Goal: Task Accomplishment & Management: Complete application form

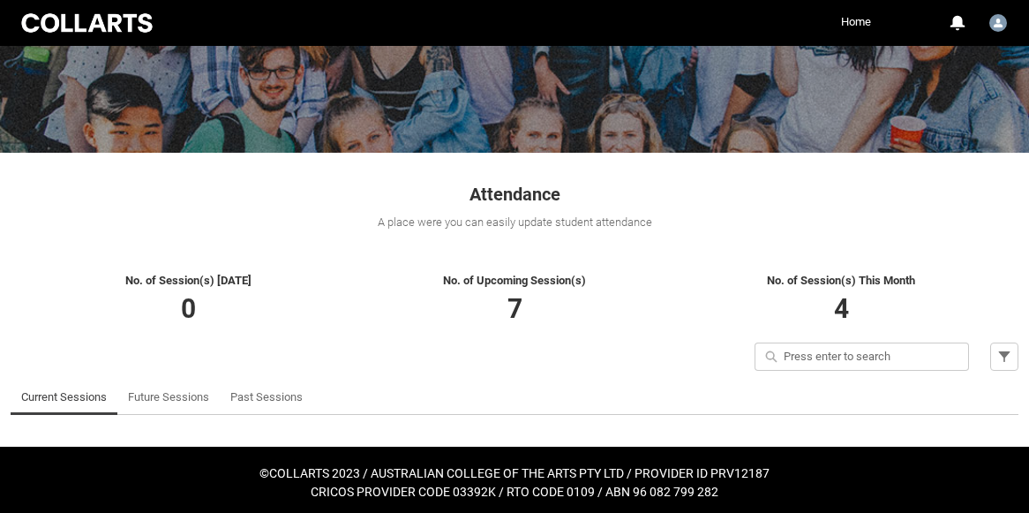
scroll to position [183, 0]
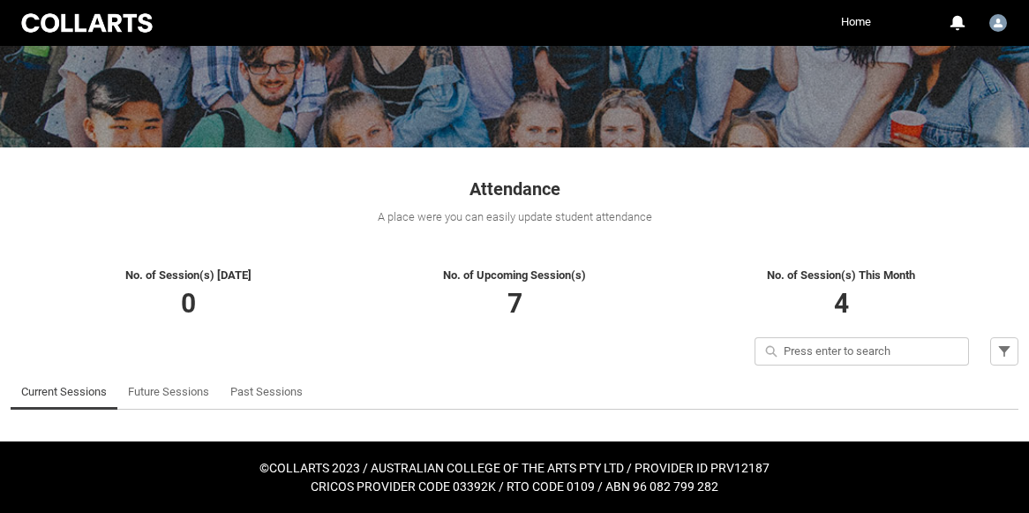
click at [882, 276] on span "No. of Session(s) This Month" at bounding box center [841, 274] width 148 height 13
click at [273, 392] on link "Past Sessions" at bounding box center [266, 391] width 72 height 35
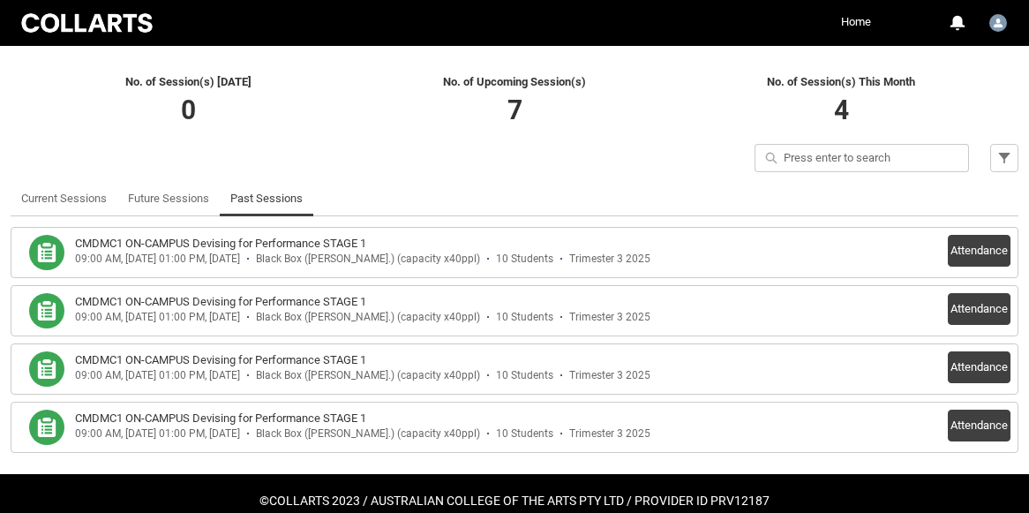
scroll to position [408, 0]
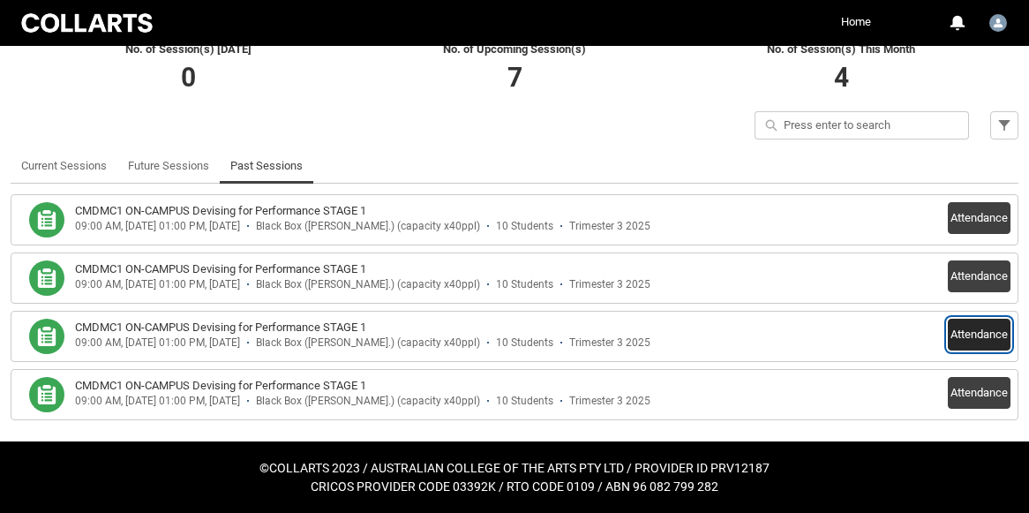
click at [984, 333] on button "Attendance" at bounding box center [979, 334] width 63 height 32
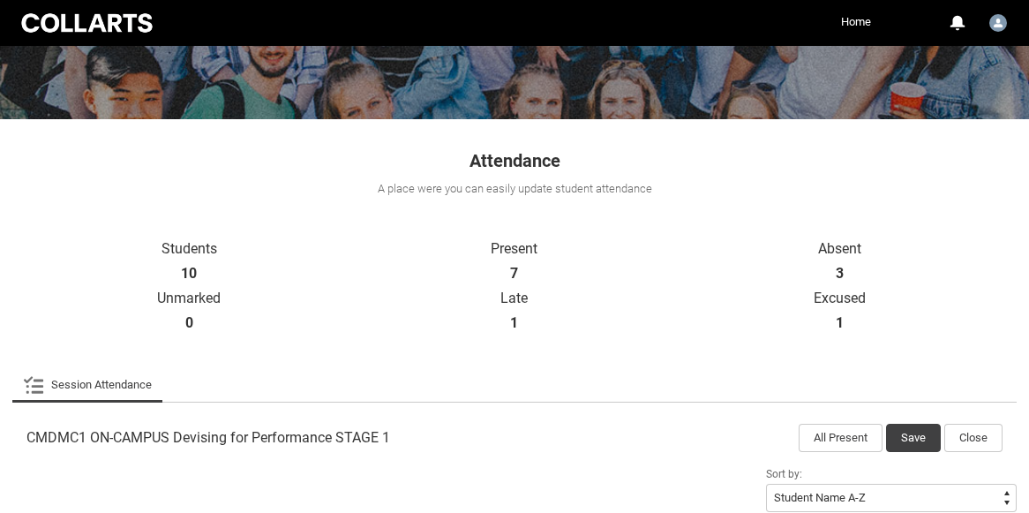
scroll to position [206, 0]
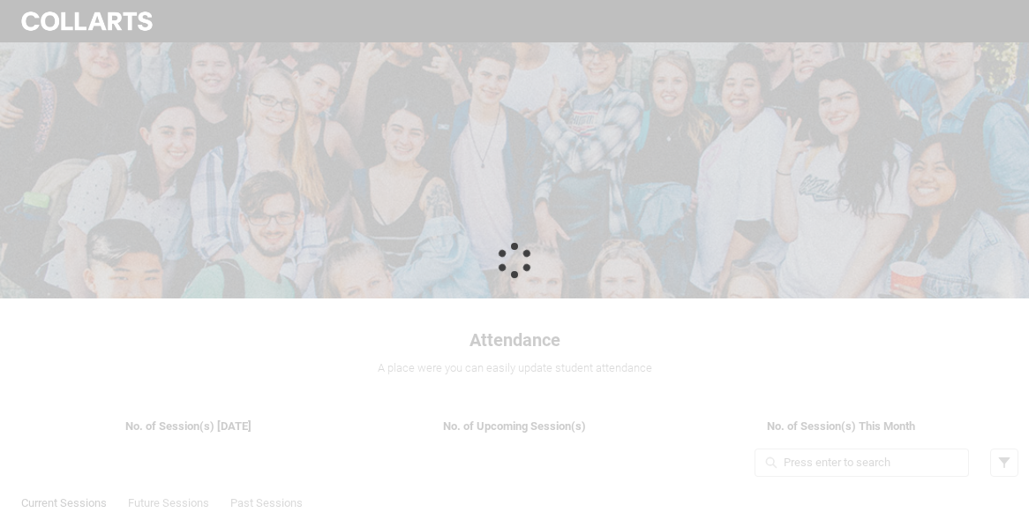
scroll to position [71, 0]
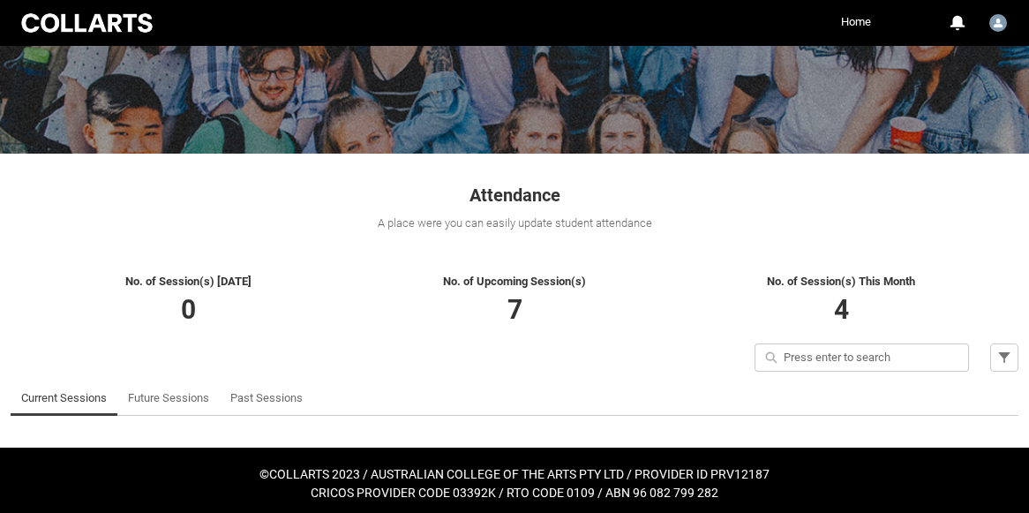
scroll to position [183, 0]
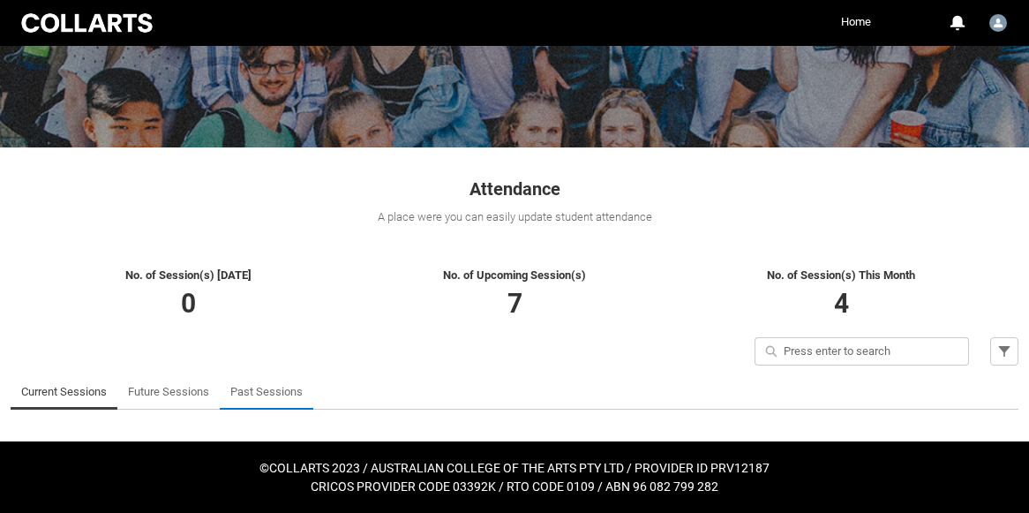
click at [254, 392] on link "Past Sessions" at bounding box center [266, 391] width 72 height 35
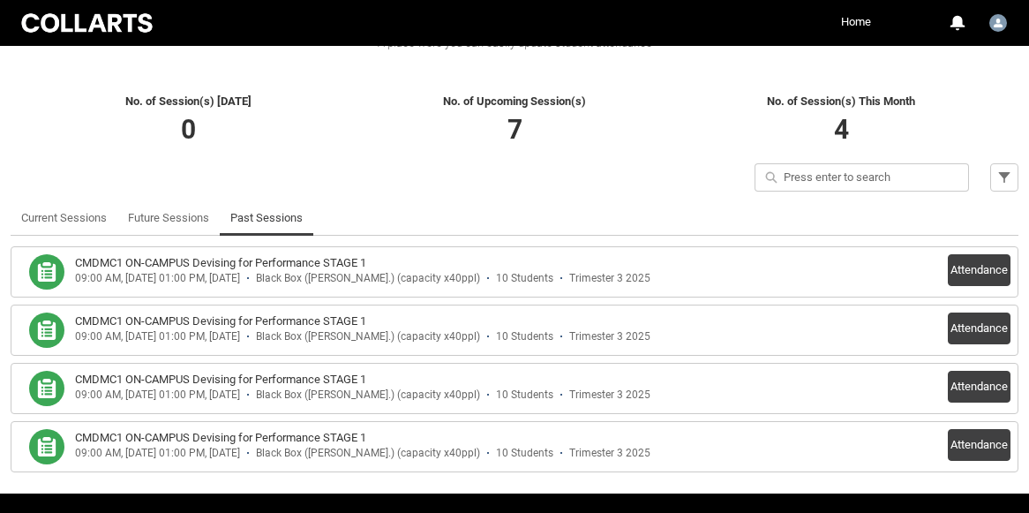
scroll to position [408, 0]
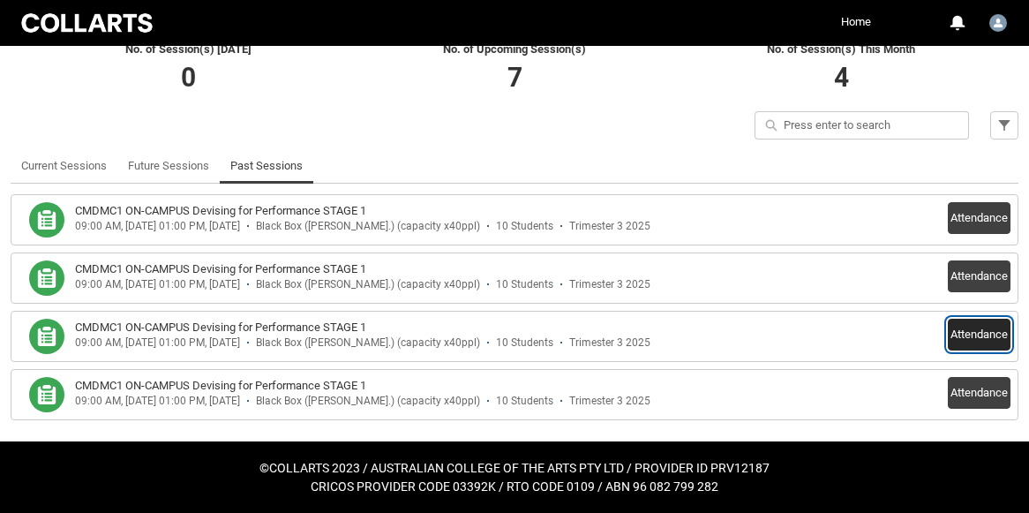
click at [975, 334] on button "Attendance" at bounding box center [979, 334] width 63 height 32
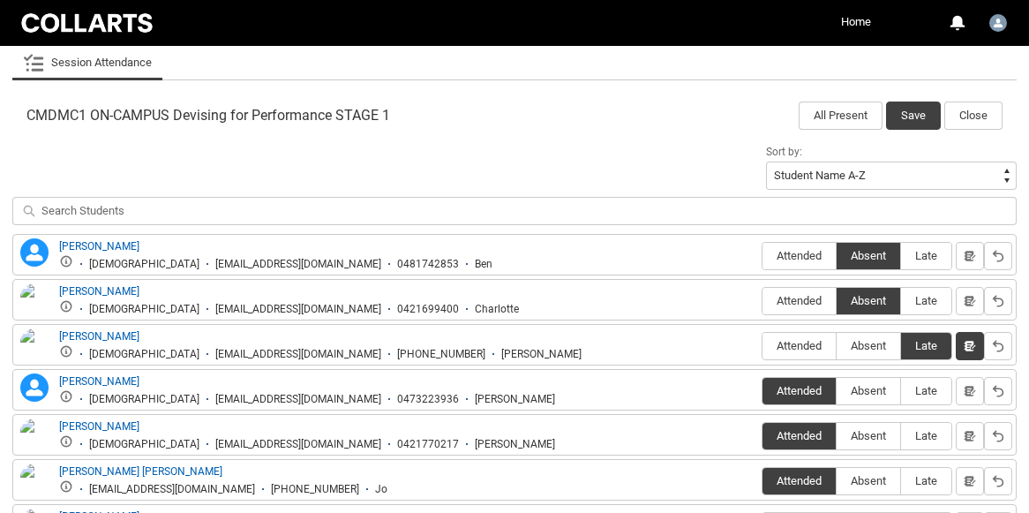
scroll to position [537, 0]
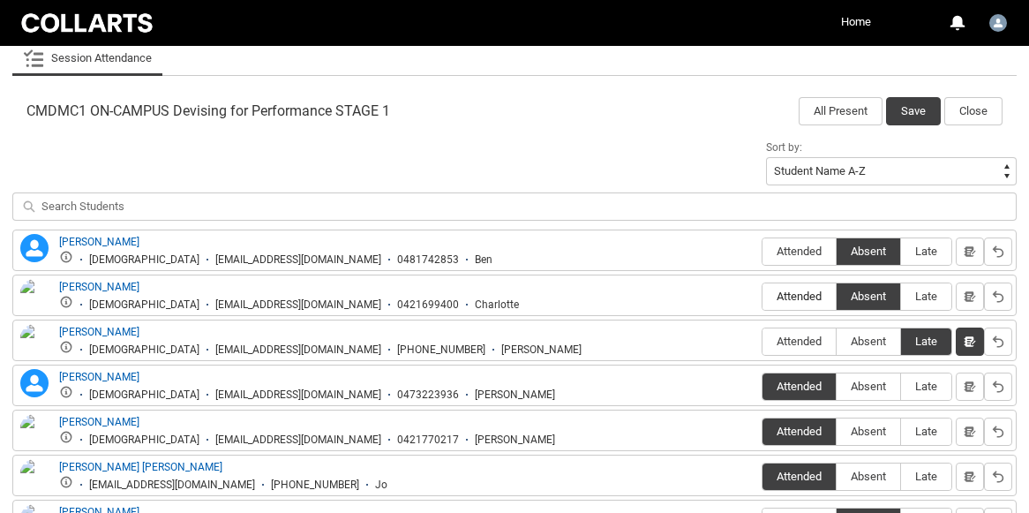
click at [796, 296] on span "Attended" at bounding box center [798, 295] width 73 height 13
click at [762, 296] on input "Attended" at bounding box center [761, 296] width 1 height 1
type lightning-radio-group "Attended"
radio input "true"
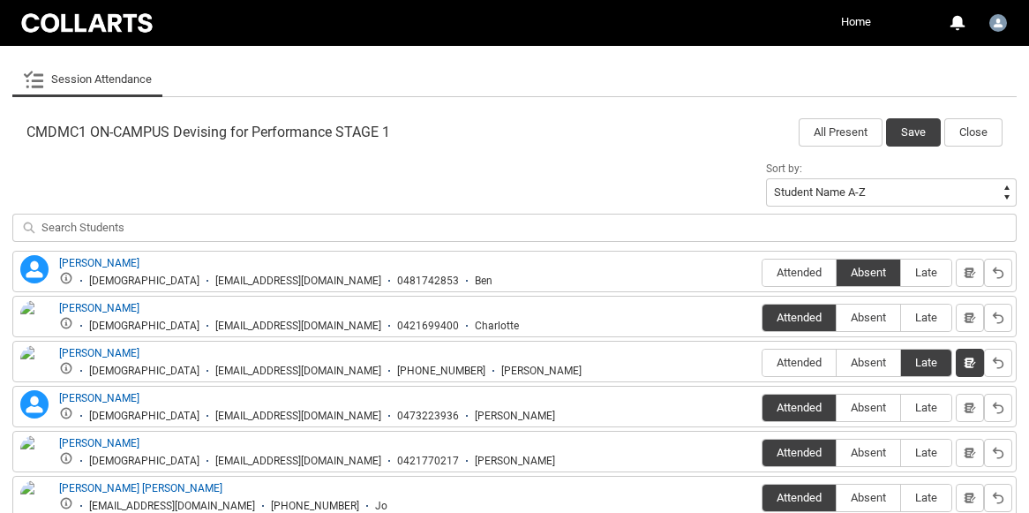
scroll to position [515, 0]
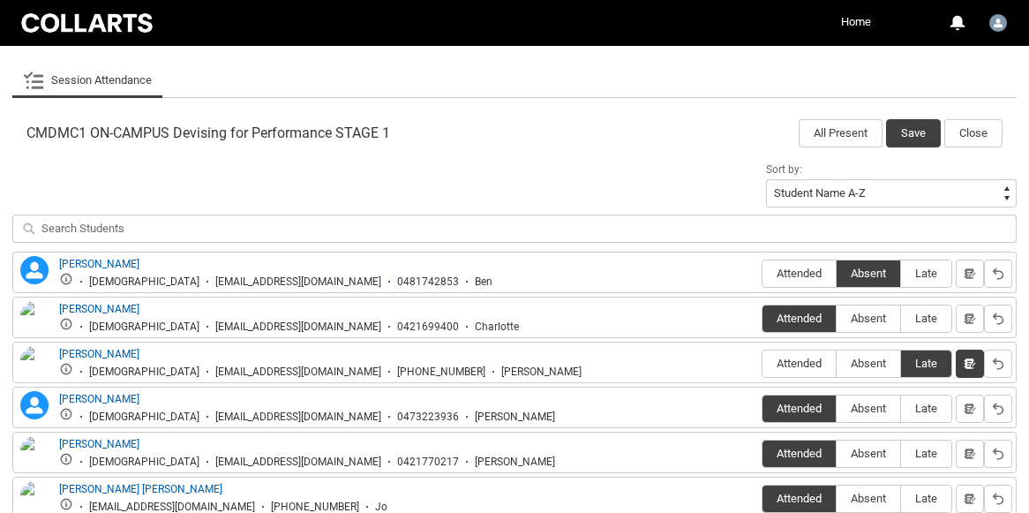
click at [860, 323] on span "Absent" at bounding box center [868, 317] width 64 height 13
click at [836, 318] on input "Absent" at bounding box center [835, 318] width 1 height 1
type lightning-radio-group "Absent"
radio input "true"
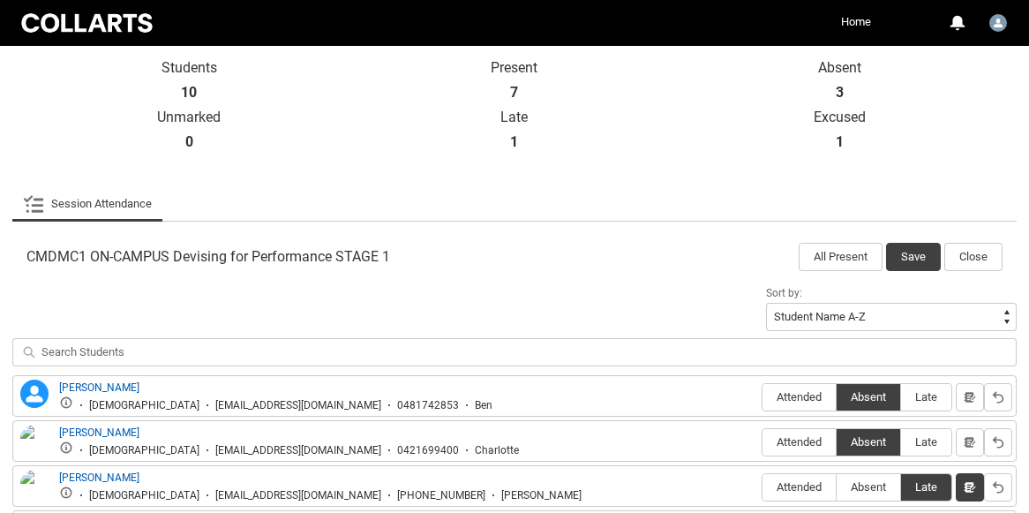
scroll to position [0, 0]
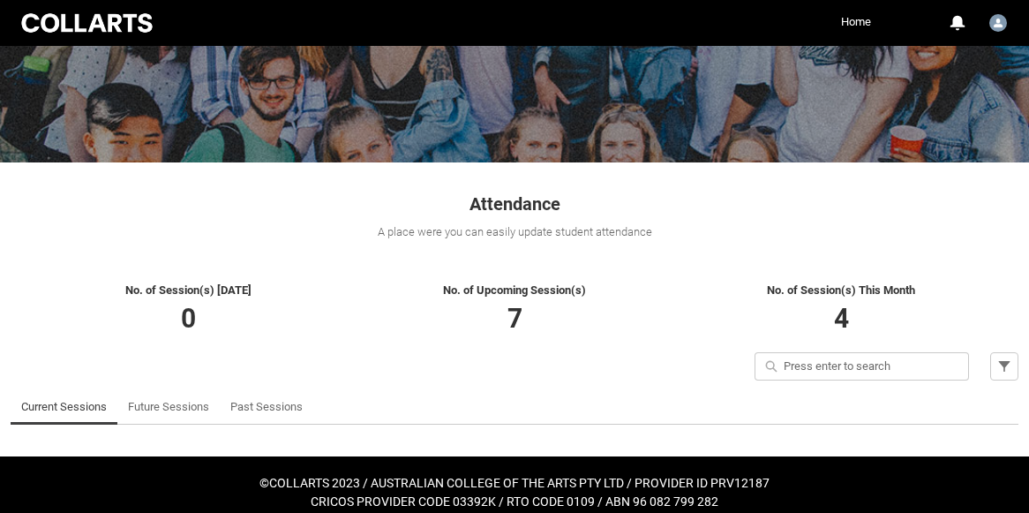
scroll to position [183, 0]
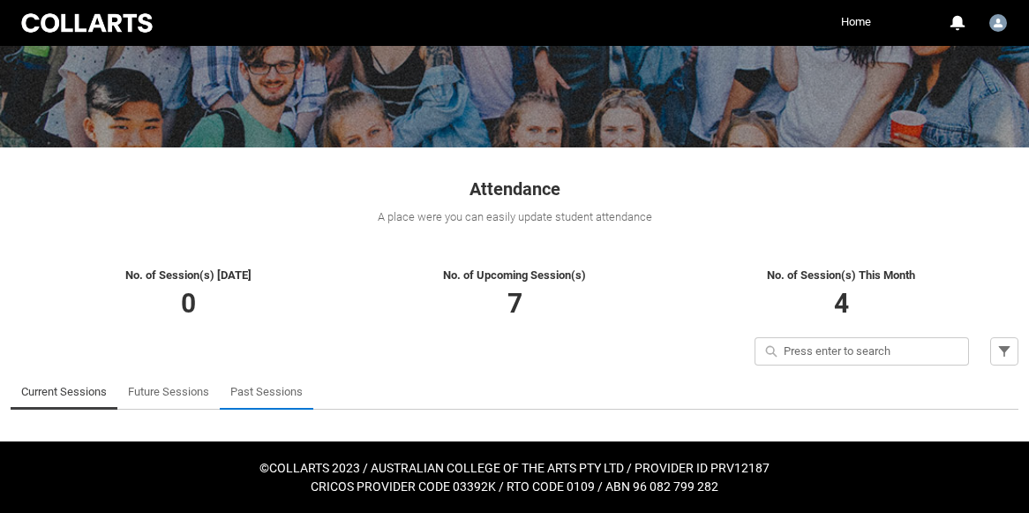
click at [268, 398] on link "Past Sessions" at bounding box center [266, 391] width 72 height 35
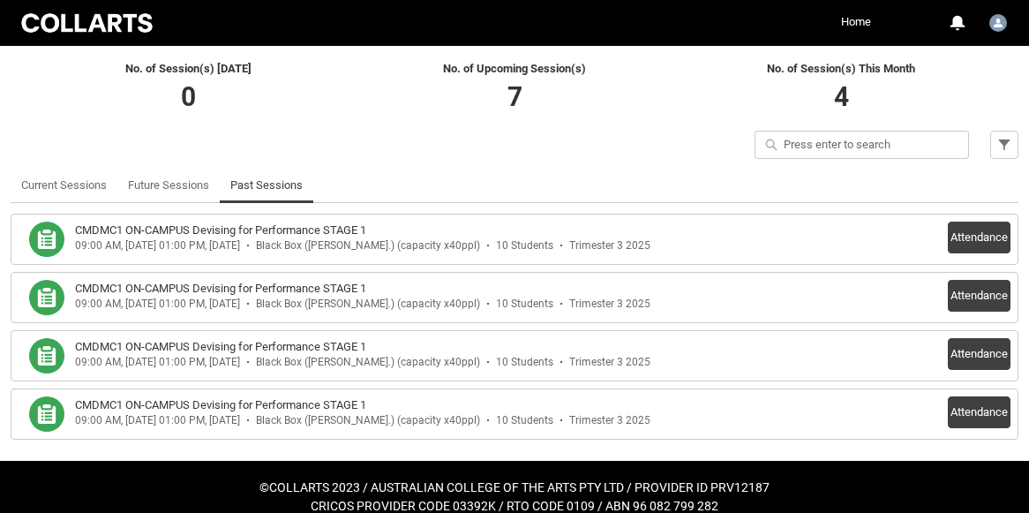
scroll to position [408, 0]
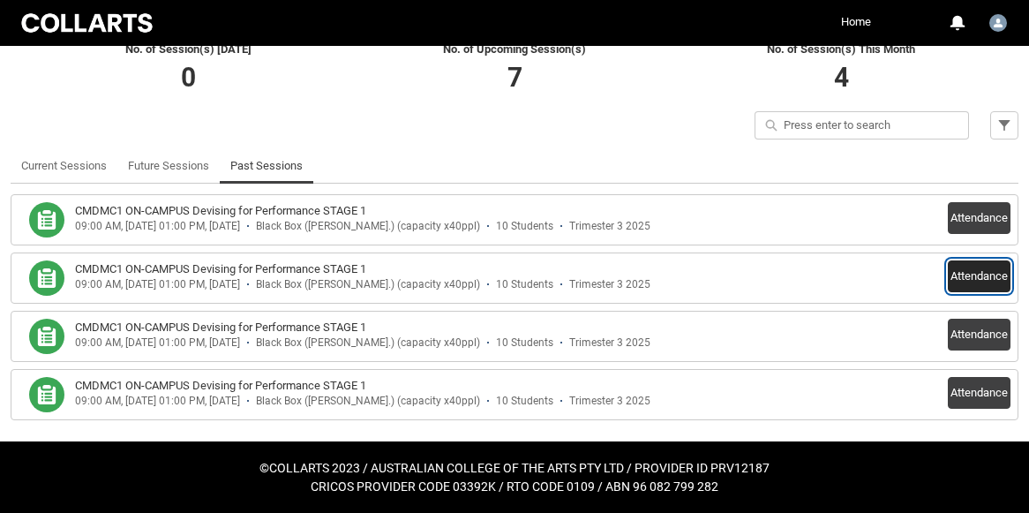
click at [977, 281] on button "Attendance" at bounding box center [979, 276] width 63 height 32
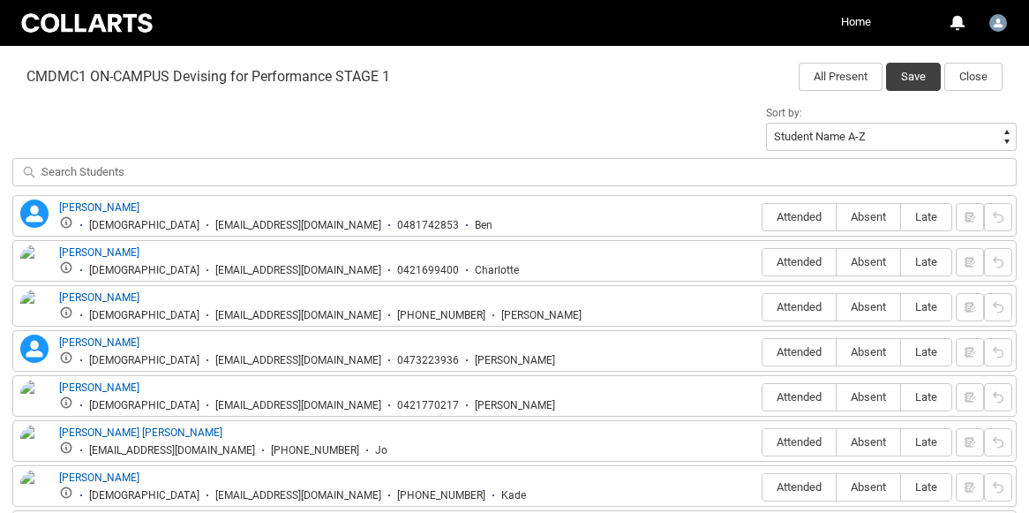
scroll to position [576, 0]
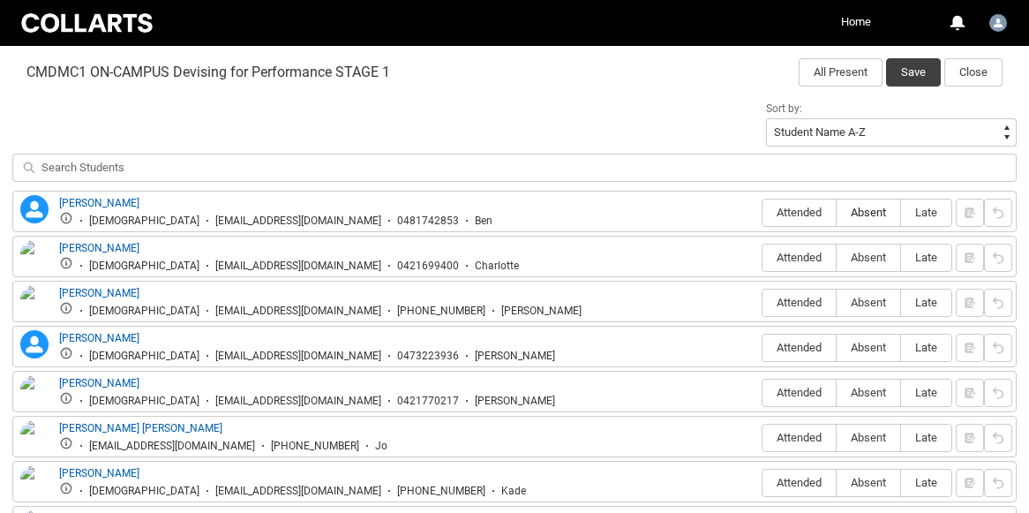
click at [875, 216] on span "Absent" at bounding box center [868, 212] width 64 height 13
click at [836, 213] on input "Absent" at bounding box center [835, 212] width 1 height 1
type lightning-radio-group "Absent"
radio input "true"
click at [820, 266] on label "Attended" at bounding box center [798, 257] width 73 height 27
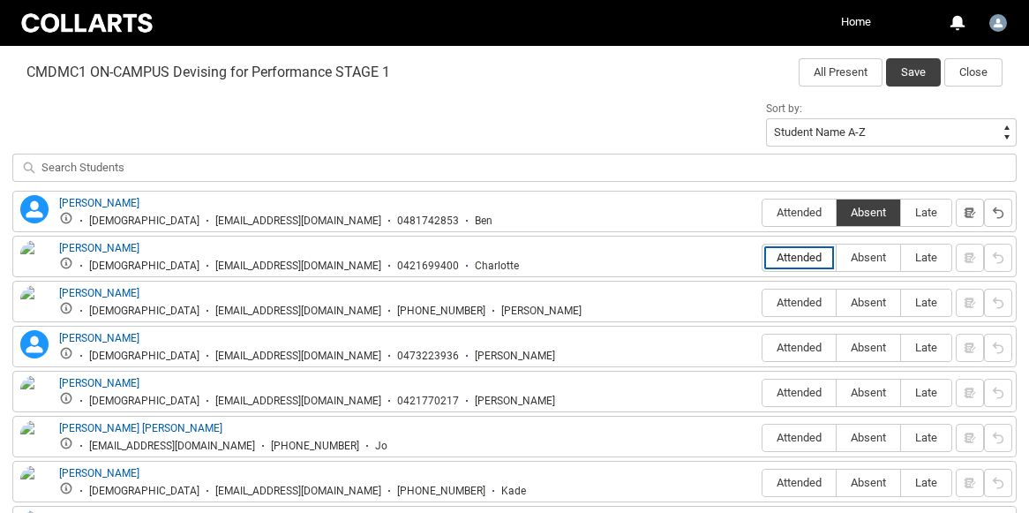
click at [762, 258] on input "Attended" at bounding box center [761, 257] width 1 height 1
type lightning-radio-group "Attended"
radio input "true"
click at [807, 300] on span "Attended" at bounding box center [798, 302] width 73 height 13
click at [762, 302] on input "Attended" at bounding box center [761, 302] width 1 height 1
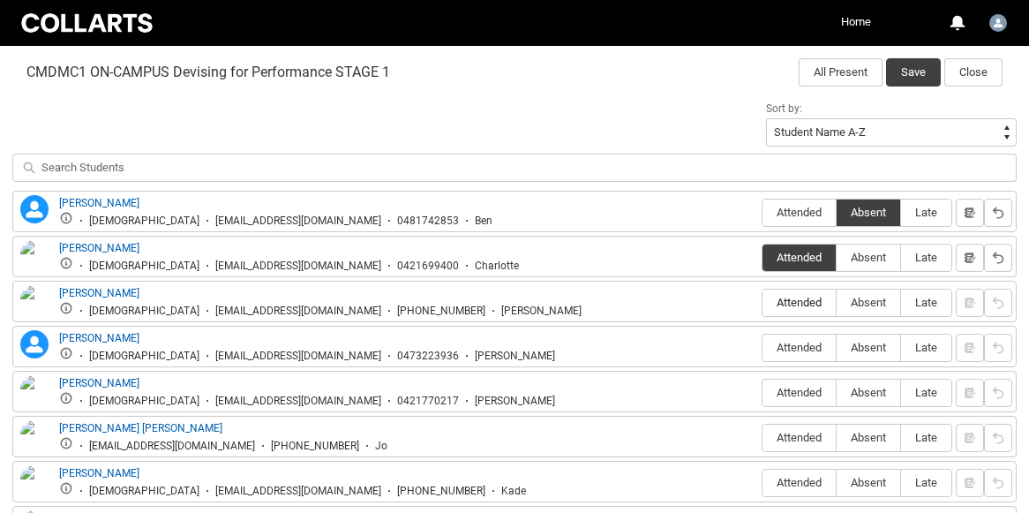
type lightning-radio-group "Attended"
radio input "true"
click at [807, 341] on label "Attended" at bounding box center [798, 347] width 73 height 27
click at [762, 347] on input "Attended" at bounding box center [761, 347] width 1 height 1
type lightning-radio-group "Attended"
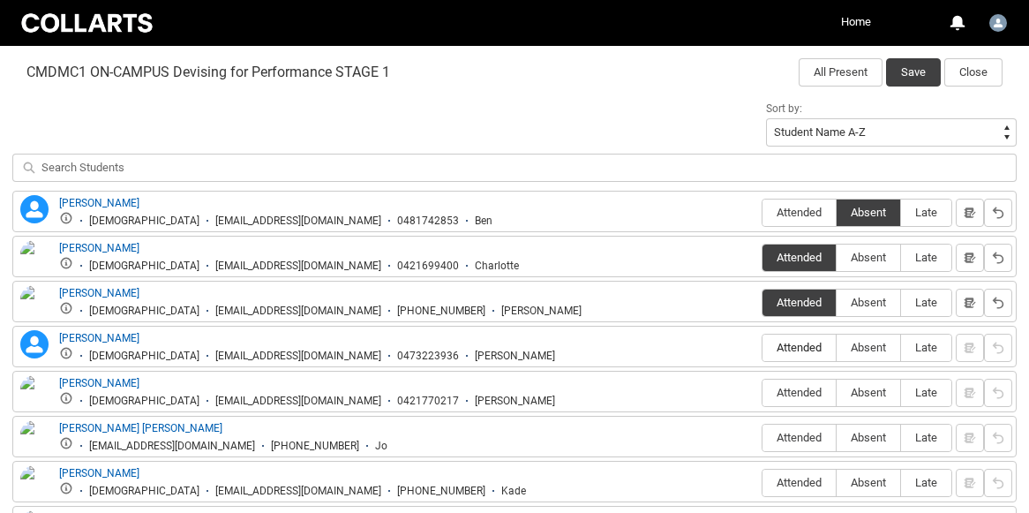
radio input "true"
click at [805, 397] on span "Attended" at bounding box center [798, 392] width 73 height 13
click at [762, 393] on input "Attended" at bounding box center [761, 392] width 1 height 1
type lightning-radio-group "Attended"
radio input "true"
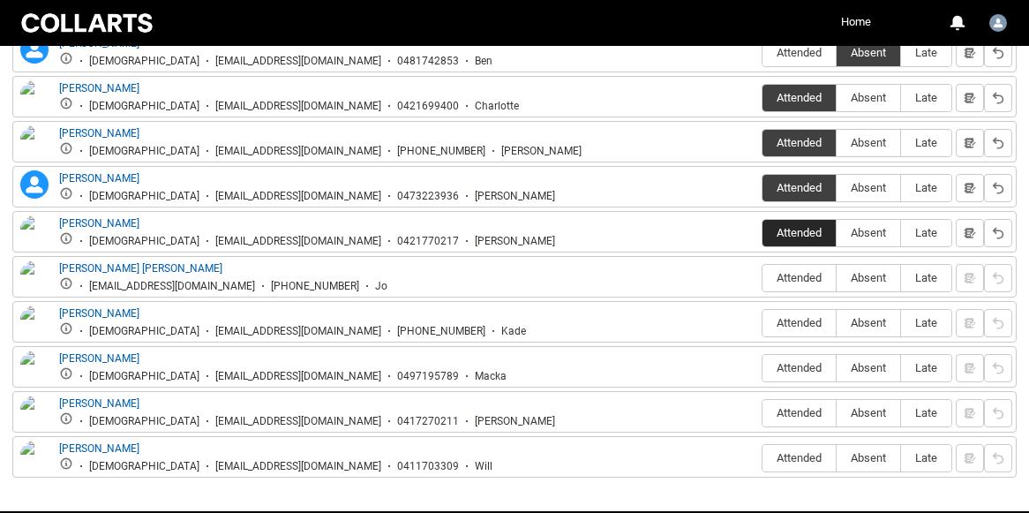
scroll to position [739, 0]
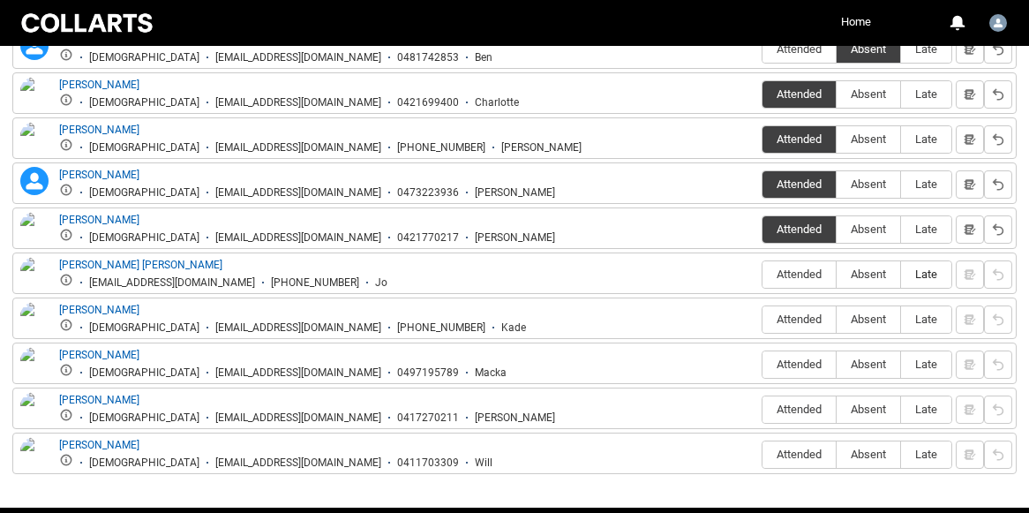
click at [923, 282] on label "Late" at bounding box center [926, 274] width 50 height 27
click at [901, 274] on input "Late" at bounding box center [900, 273] width 1 height 1
type lightning-radio-group "Late"
radio input "true"
click at [812, 322] on span "Attended" at bounding box center [798, 318] width 73 height 13
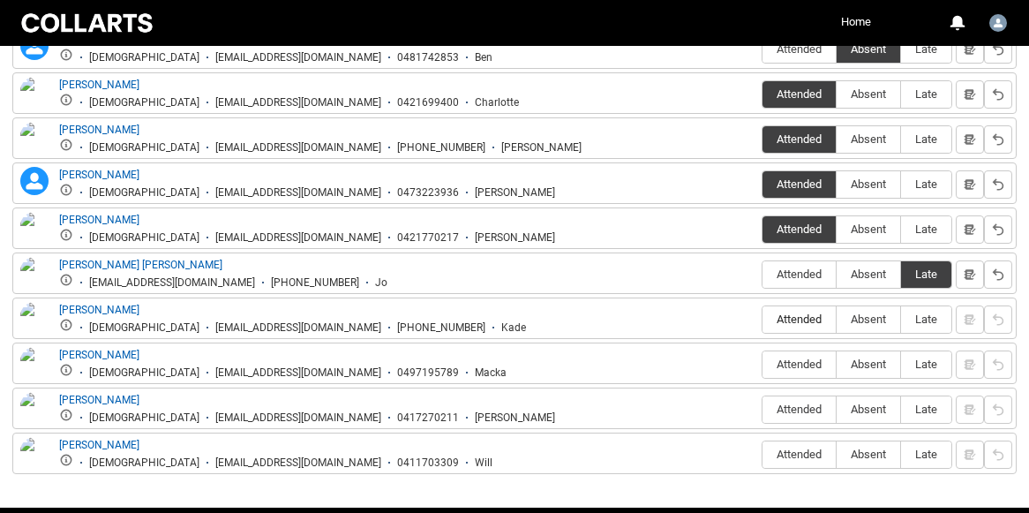
click at [762, 319] on input "Attended" at bounding box center [761, 318] width 1 height 1
type lightning-radio-group "Attended"
radio input "true"
click at [812, 365] on span "Attended" at bounding box center [798, 363] width 73 height 13
click at [762, 364] on input "Attended" at bounding box center [761, 363] width 1 height 1
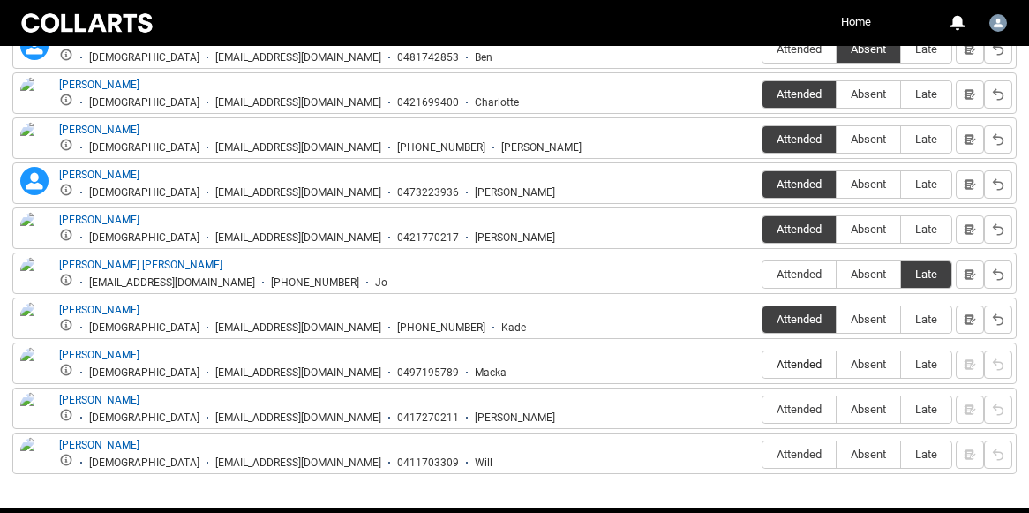
type lightning-radio-group "Attended"
radio input "true"
click at [876, 415] on span "Absent" at bounding box center [868, 408] width 64 height 13
click at [836, 409] on input "Absent" at bounding box center [835, 408] width 1 height 1
type lightning-radio-group "Absent"
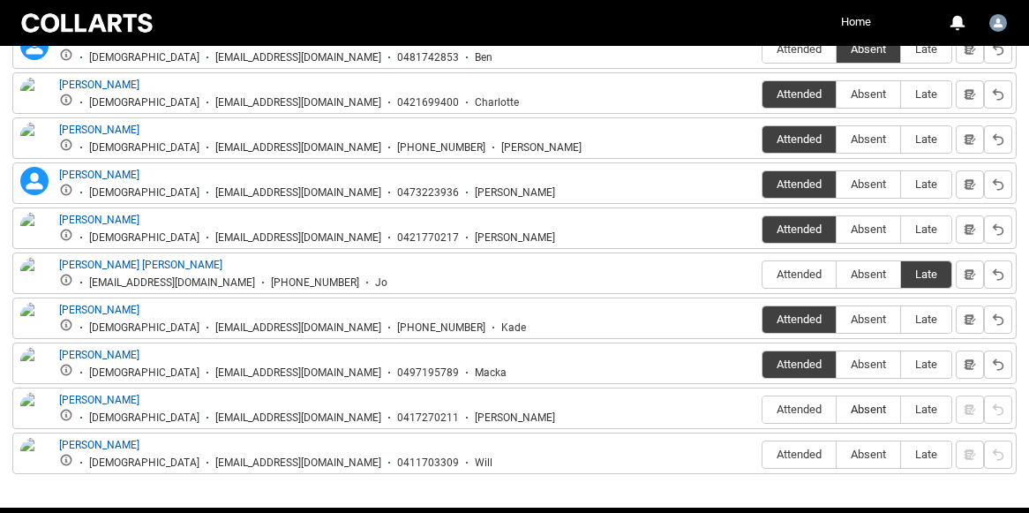
radio input "true"
click at [798, 459] on span "Attended" at bounding box center [798, 453] width 73 height 13
click at [762, 454] on input "Attended" at bounding box center [761, 453] width 1 height 1
type lightning-radio-group "Attended"
radio input "true"
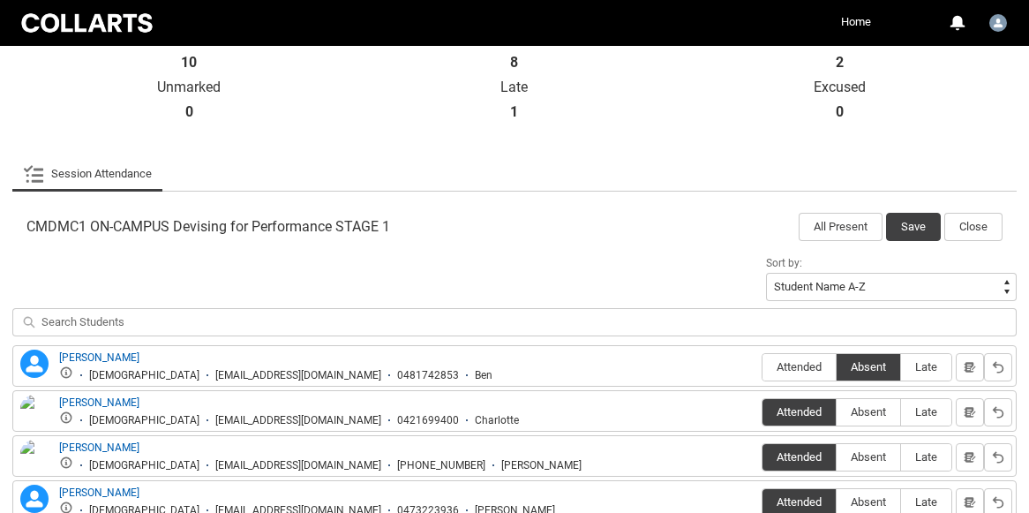
scroll to position [405, 0]
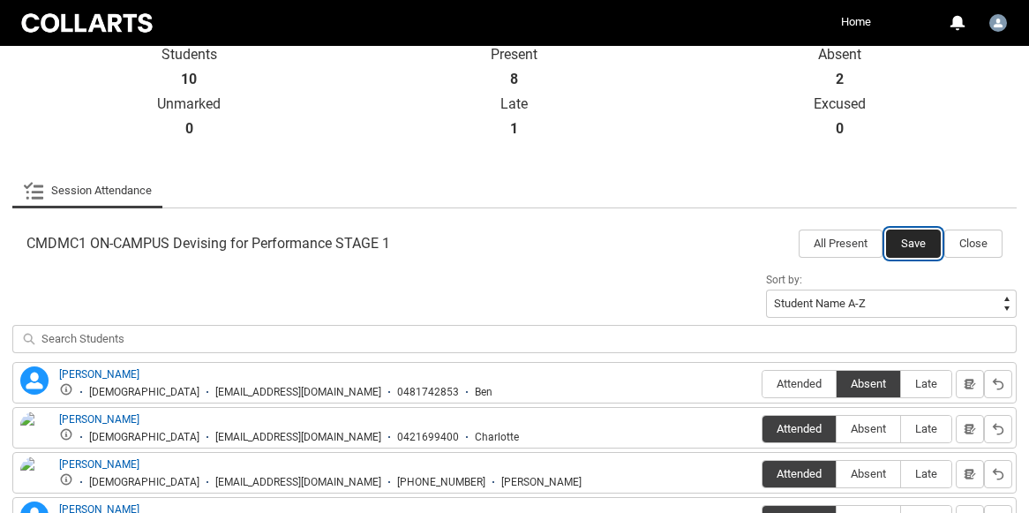
click at [910, 248] on button "Save" at bounding box center [913, 243] width 55 height 28
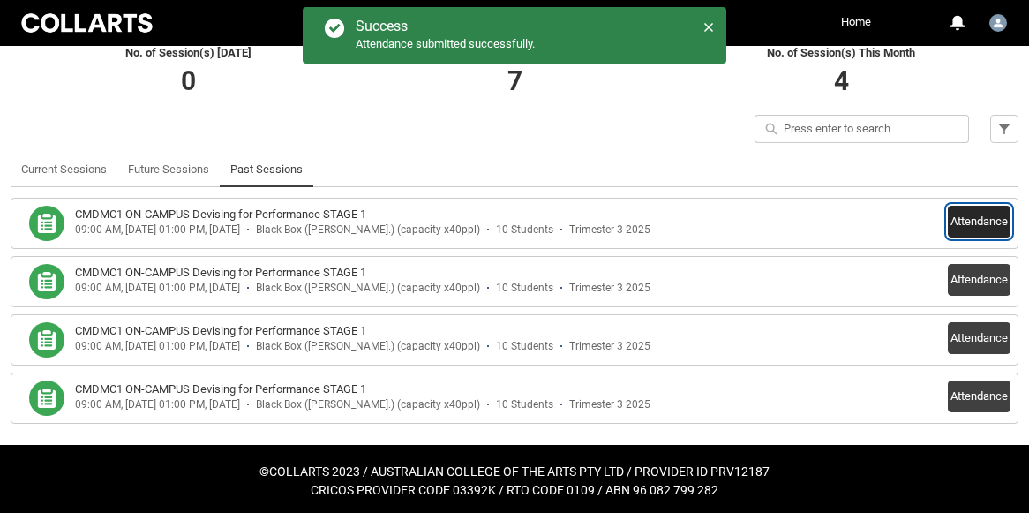
click at [982, 221] on button "Attendance" at bounding box center [979, 222] width 63 height 32
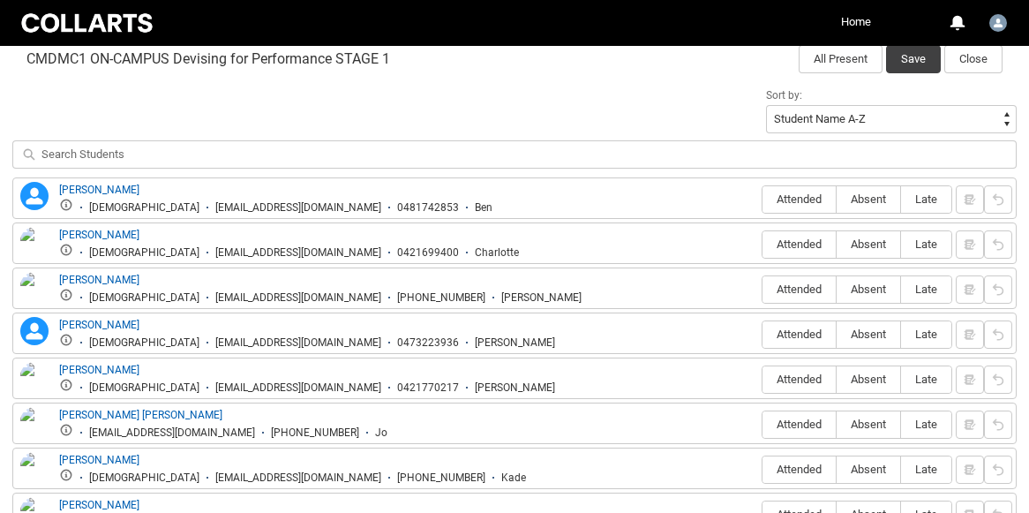
scroll to position [594, 0]
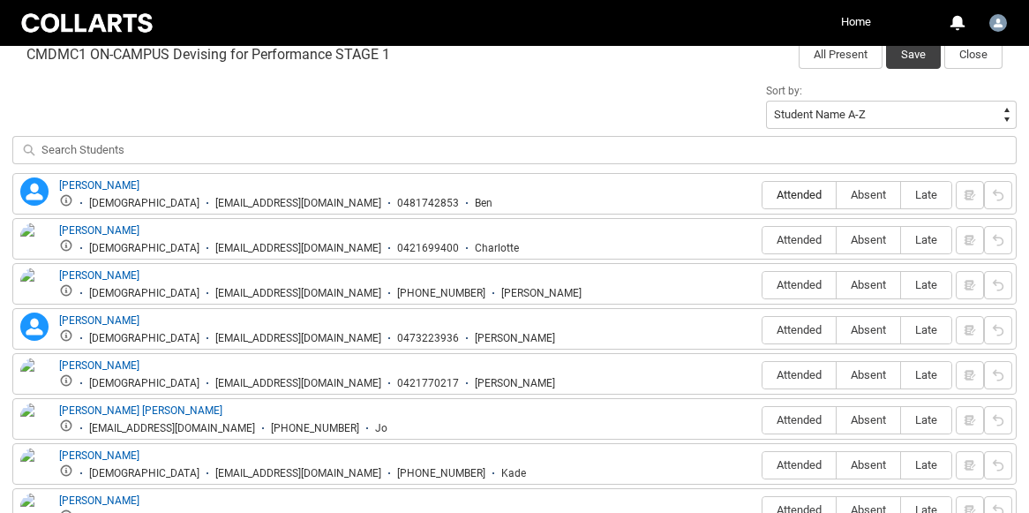
click at [794, 189] on span "Attended" at bounding box center [798, 194] width 73 height 13
click at [762, 194] on input "Attended" at bounding box center [761, 194] width 1 height 1
type lightning-radio-group "Attended"
radio input "true"
click at [791, 244] on span "Attended" at bounding box center [798, 239] width 73 height 13
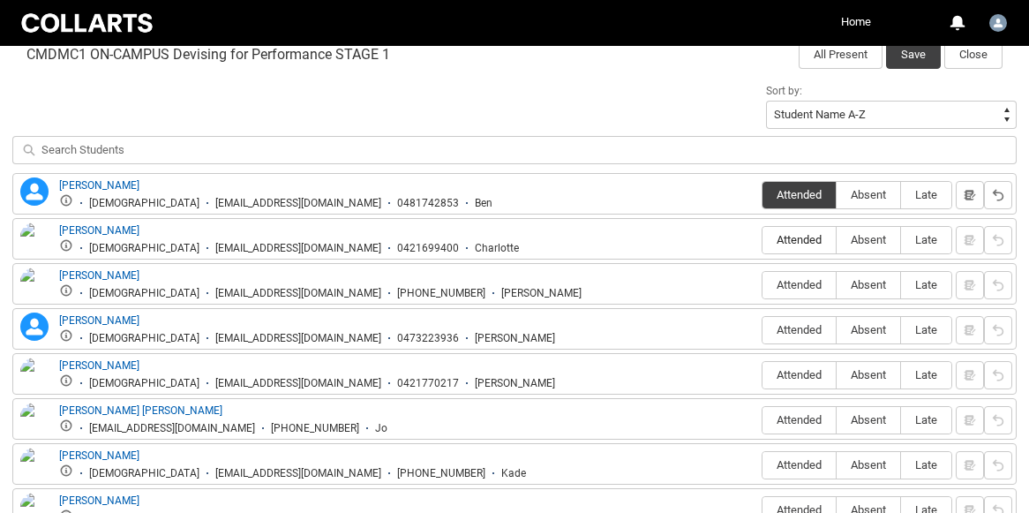
click at [762, 240] on input "Attended" at bounding box center [761, 239] width 1 height 1
type lightning-radio-group "Attended"
radio input "true"
click at [926, 239] on span "Late" at bounding box center [926, 239] width 50 height 13
click at [901, 239] on input "Late" at bounding box center [900, 239] width 1 height 1
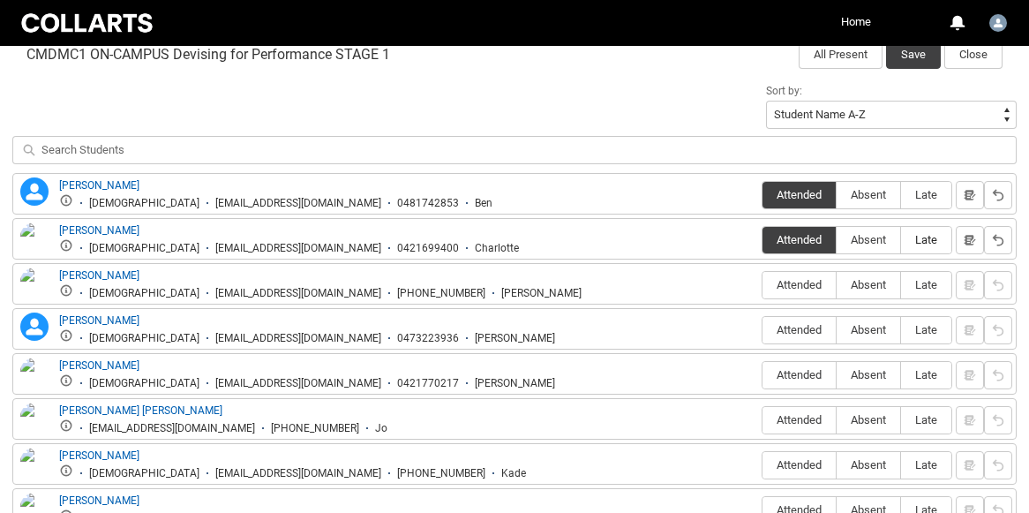
type lightning-radio-group "Late"
radio input "true"
click at [880, 283] on span "Absent" at bounding box center [868, 284] width 64 height 13
click at [836, 284] on input "Absent" at bounding box center [835, 284] width 1 height 1
type lightning-radio-group "Absent"
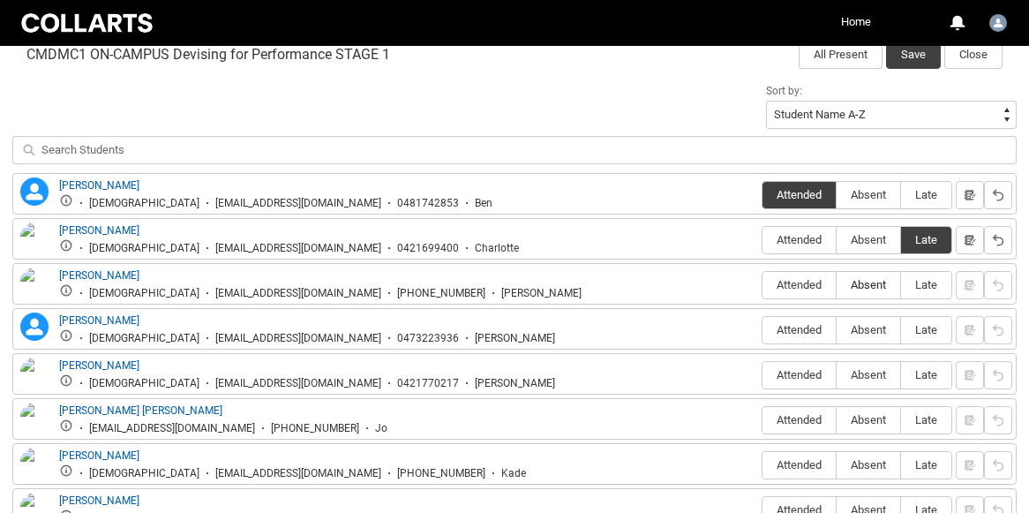
radio input "true"
click at [791, 338] on label "Attended" at bounding box center [798, 330] width 73 height 27
click at [762, 330] on input "Attended" at bounding box center [761, 329] width 1 height 1
type lightning-radio-group "Attended"
radio input "true"
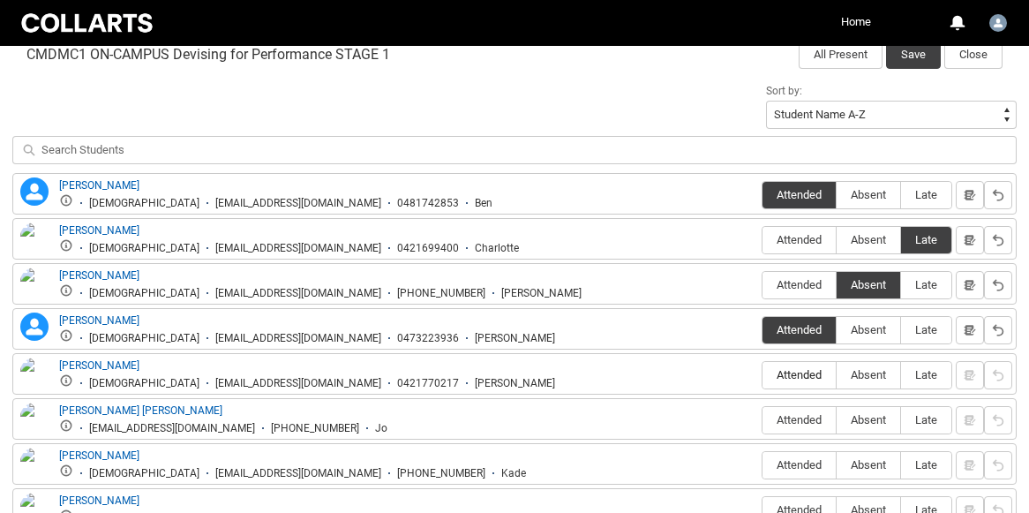
click at [794, 371] on span "Attended" at bounding box center [798, 374] width 73 height 13
click at [762, 374] on input "Attended" at bounding box center [761, 374] width 1 height 1
type lightning-radio-group "Attended"
radio input "true"
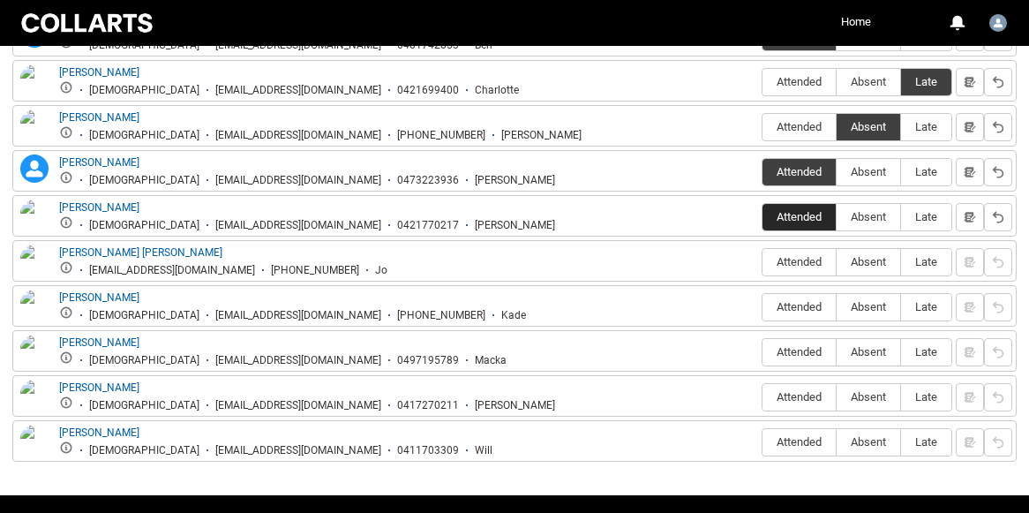
scroll to position [761, 0]
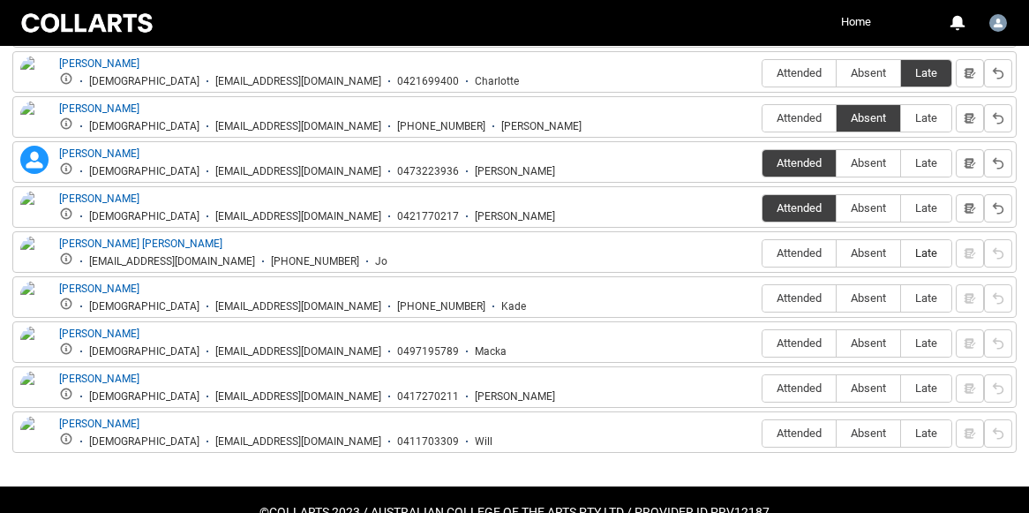
click at [924, 256] on span "Late" at bounding box center [926, 252] width 50 height 13
click at [901, 253] on input "Late" at bounding box center [900, 252] width 1 height 1
type lightning-radio-group "Late"
radio input "true"
click at [792, 303] on span "Attended" at bounding box center [798, 297] width 73 height 13
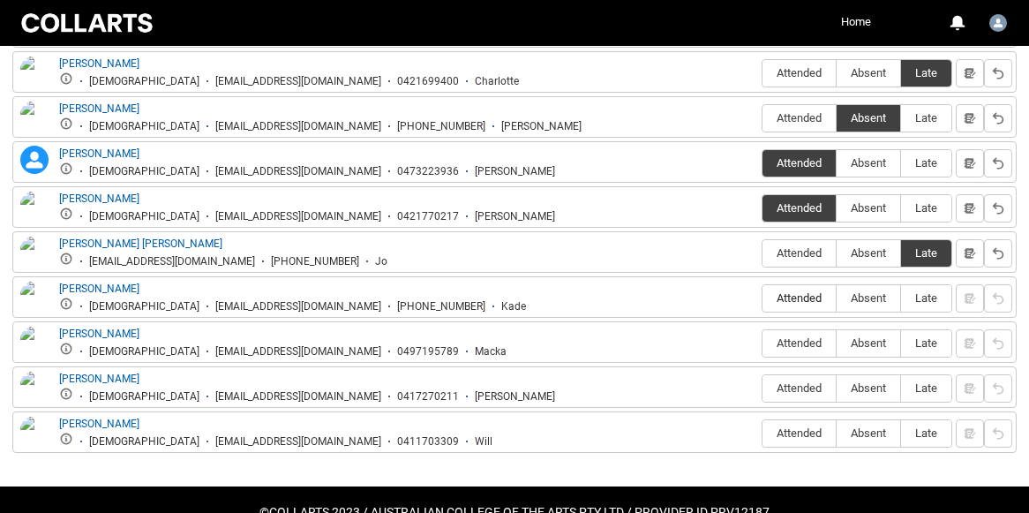
click at [762, 298] on input "Attended" at bounding box center [761, 297] width 1 height 1
type lightning-radio-group "Attended"
radio input "true"
click at [800, 349] on span "Attended" at bounding box center [798, 342] width 73 height 13
click at [762, 343] on input "Attended" at bounding box center [761, 342] width 1 height 1
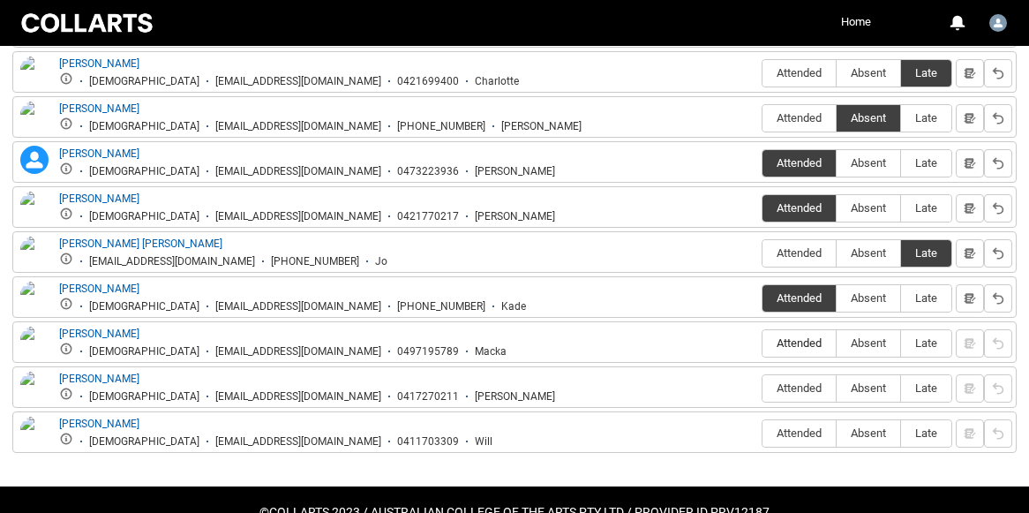
type lightning-radio-group "Attended"
radio input "true"
click at [800, 389] on span "Attended" at bounding box center [798, 387] width 73 height 13
click at [762, 388] on input "Attended" at bounding box center [761, 387] width 1 height 1
type lightning-radio-group "Attended"
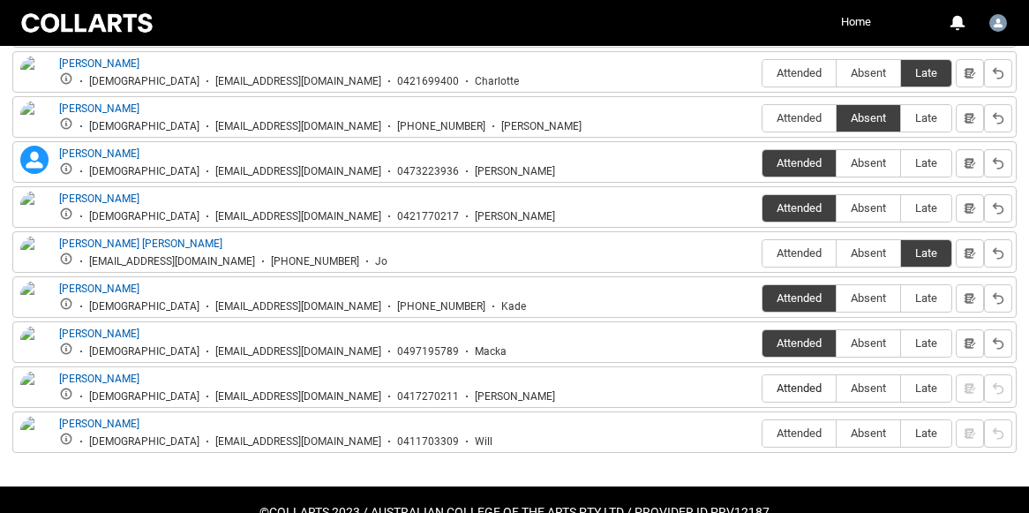
radio input "true"
click at [926, 432] on span "Late" at bounding box center [926, 432] width 50 height 13
click at [901, 432] on input "Late" at bounding box center [900, 432] width 1 height 1
type lightning-radio-group "Late"
radio input "true"
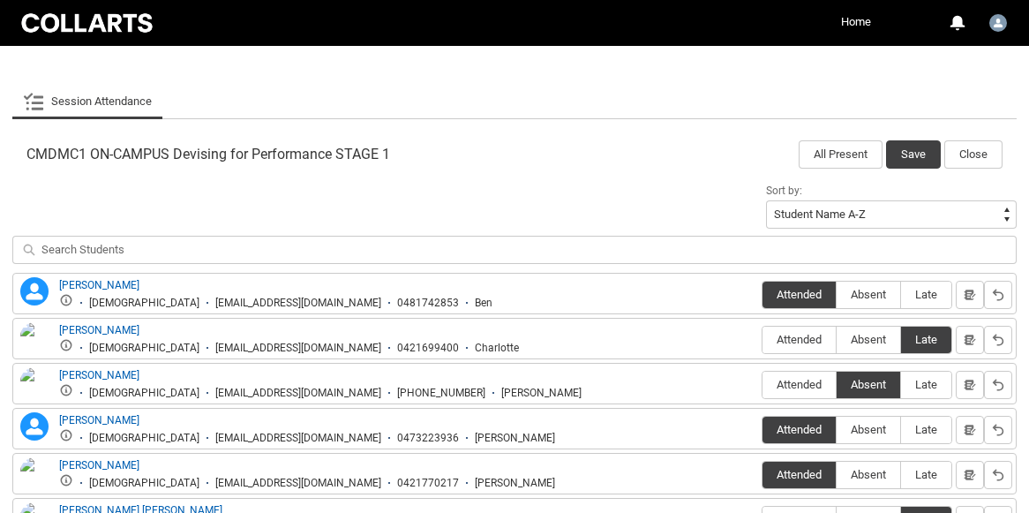
scroll to position [486, 0]
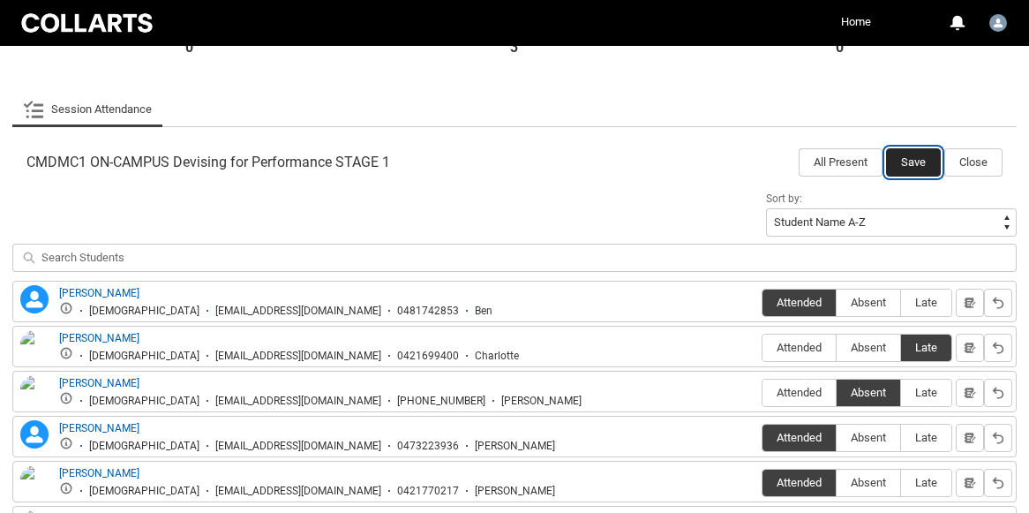
click at [909, 159] on button "Save" at bounding box center [913, 162] width 55 height 28
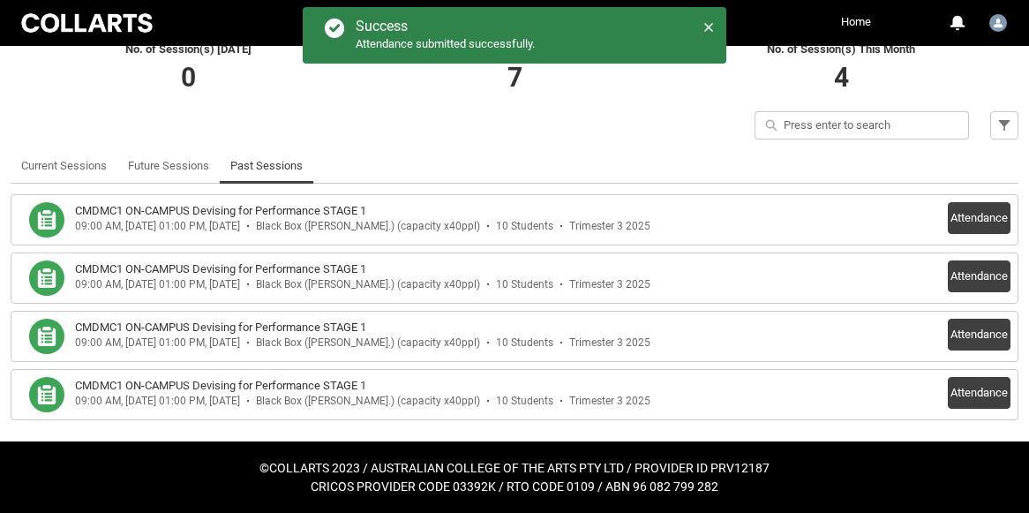
scroll to position [408, 0]
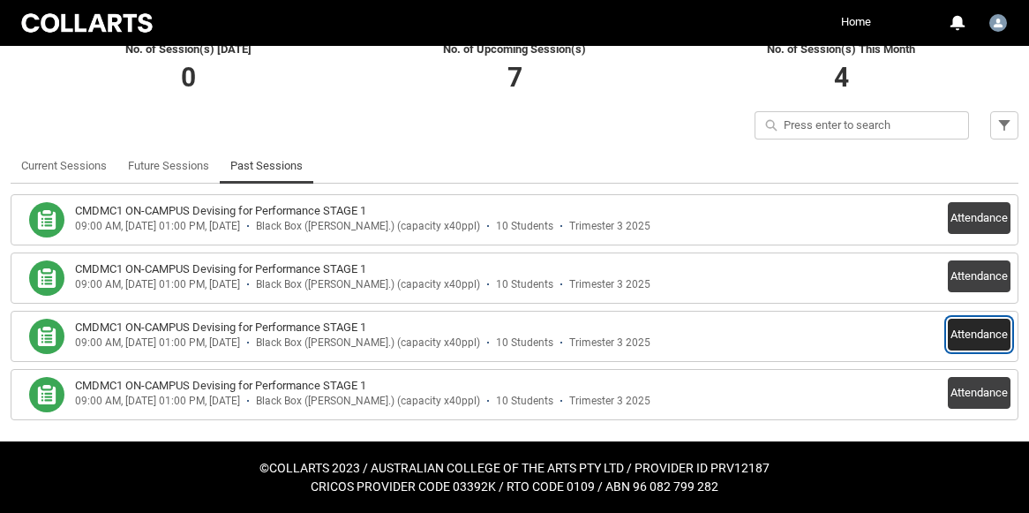
click at [977, 334] on button "Attendance" at bounding box center [979, 334] width 63 height 32
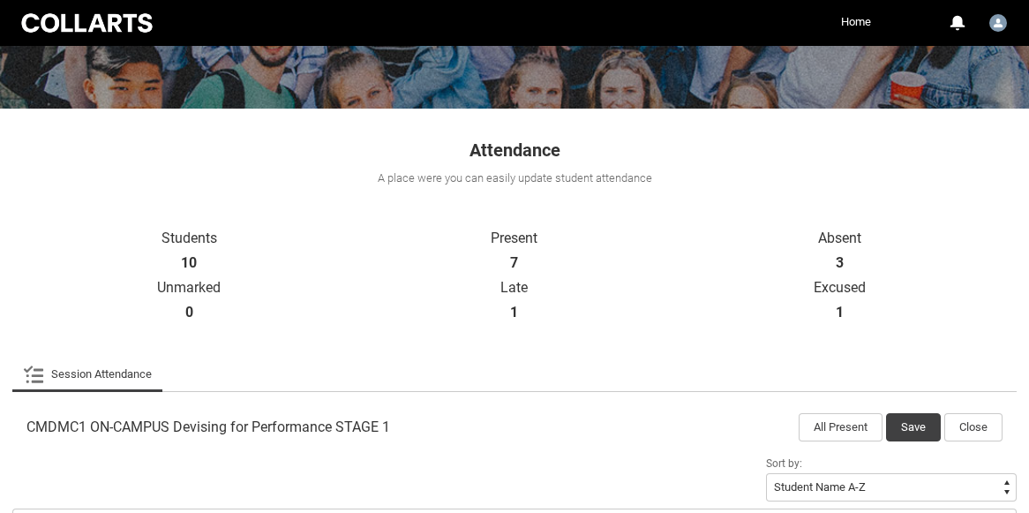
scroll to position [223, 0]
